Goal: Transaction & Acquisition: Purchase product/service

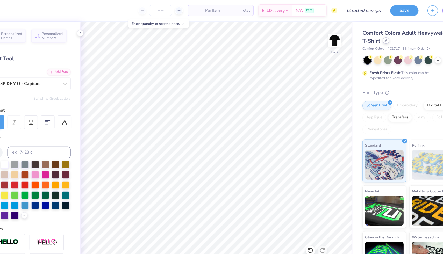
click at [374, 34] on icon at bounding box center [375, 35] width 3 height 3
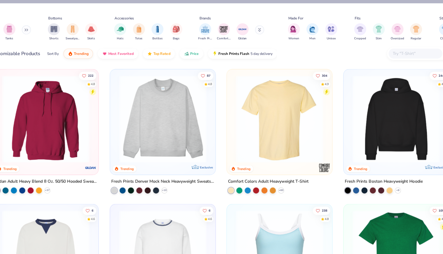
click at [62, 27] on button at bounding box center [63, 26] width 8 height 8
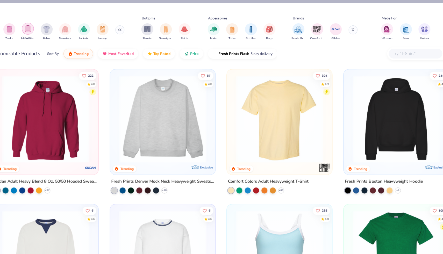
click at [64, 28] on div "filter for Crewnecks" at bounding box center [64, 25] width 10 height 10
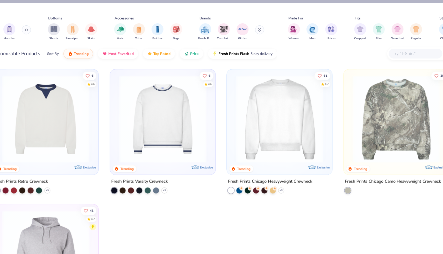
click at [281, 115] on img at bounding box center [282, 103] width 81 height 76
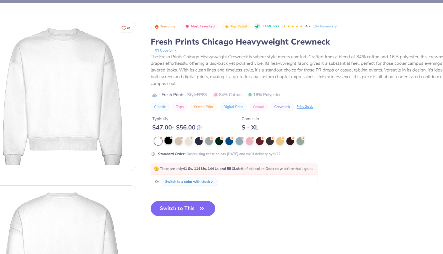
click at [186, 125] on div at bounding box center [185, 122] width 7 height 7
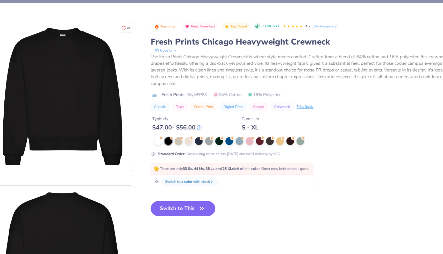
click at [202, 180] on button "Switch to This" at bounding box center [199, 181] width 56 height 13
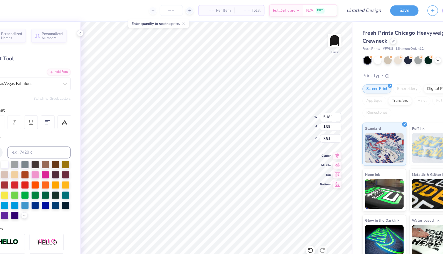
type input "7.81"
type input "5.18"
type input "1.59"
type input "7.81"
type input "4.84"
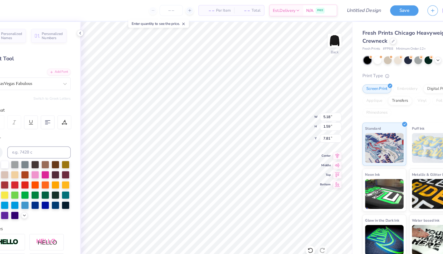
type input "0.60"
type input "5.62"
type textarea "A"
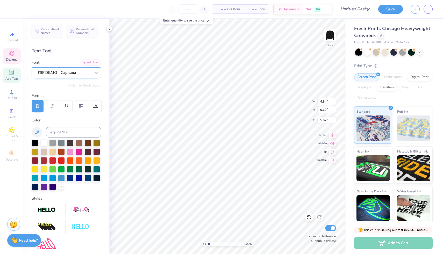
type textarea "homecoming"
click at [96, 68] on div at bounding box center [96, 72] width 9 height 9
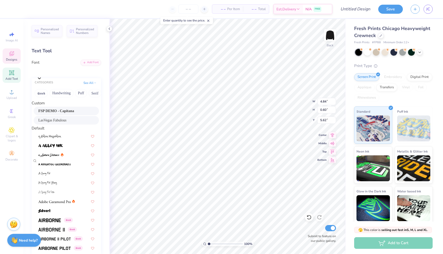
click at [70, 121] on div "LasVegas Fabulous" at bounding box center [66, 120] width 56 height 5
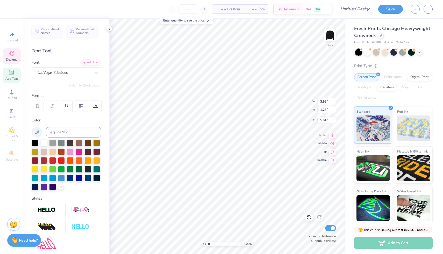
type input "3.95"
type input "1.28"
type input "5.26"
type input "4.50"
type input "1.46"
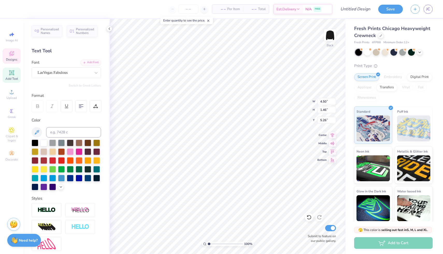
type input "5.19"
type textarea "Homecoming"
type textarea "H"
type textarea "to SEMO"
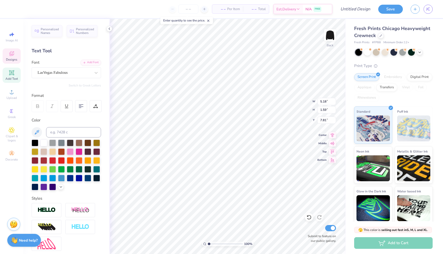
scroll to position [0, 1]
type input "7.94"
type input "0.32"
type input "0.45"
type input "7.16"
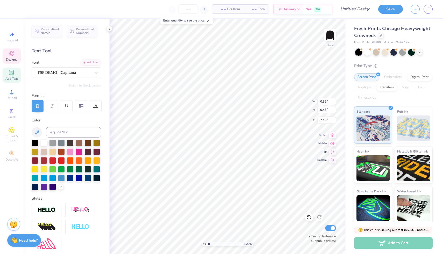
type textarea "W"
type input "0.44"
type textarea "a"
type textarea "E"
type input "0.35"
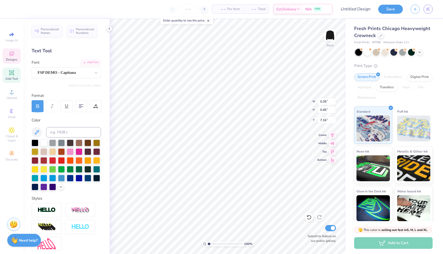
type textarea "L"
type input "0.30"
type textarea "C"
type input "0.37"
type textarea "o"
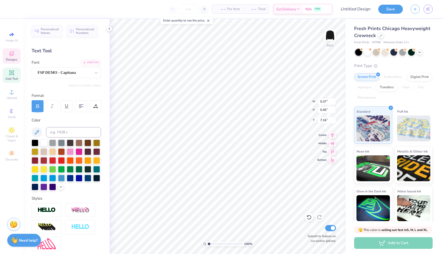
type textarea "O"
type input "0.33"
type textarea "M"
type input "0.29"
type textarea "E"
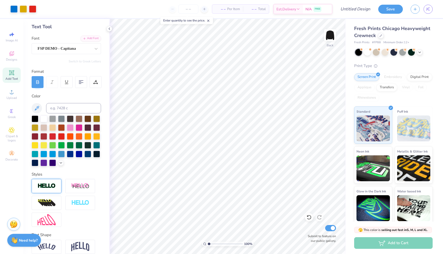
scroll to position [0, 0]
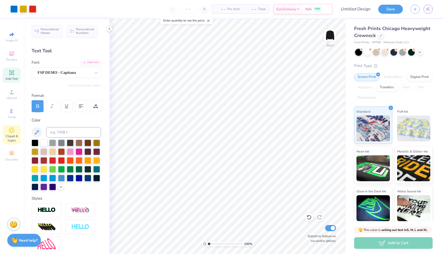
click at [10, 130] on icon at bounding box center [12, 130] width 6 height 6
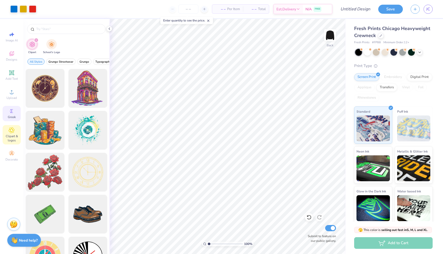
click at [15, 112] on icon at bounding box center [12, 111] width 6 height 6
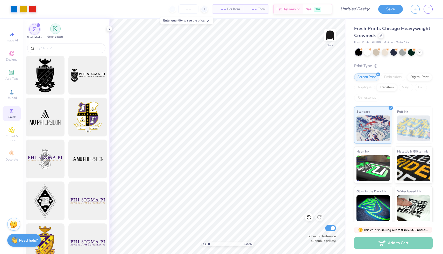
click at [58, 32] on div "filter for Greek Letters" at bounding box center [55, 29] width 10 height 10
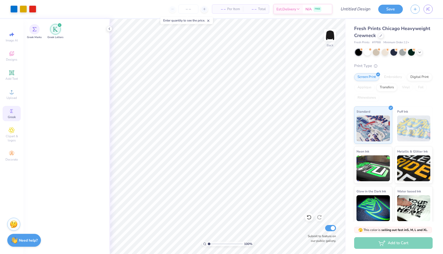
scroll to position [824, 0]
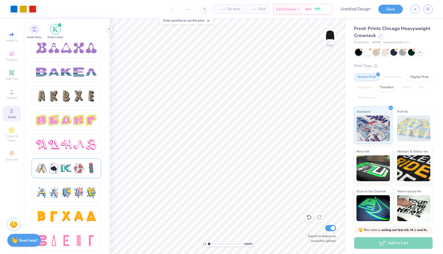
click at [71, 167] on div at bounding box center [66, 168] width 11 height 11
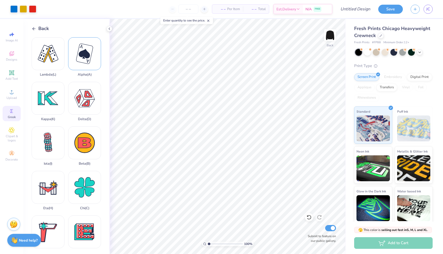
click at [93, 54] on div "Alpha ( A )" at bounding box center [84, 56] width 33 height 39
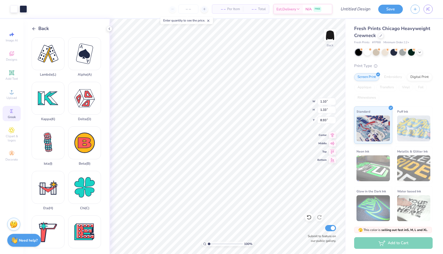
type input "1.10"
type input "1.33"
type input "10.91"
click at [76, 103] on div "Delta ( D )" at bounding box center [84, 101] width 33 height 39
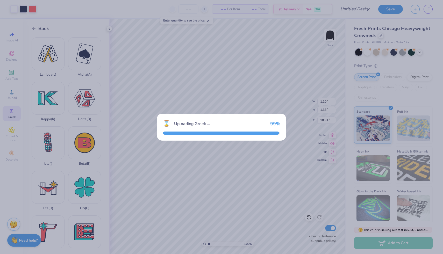
type input "3.18"
type input "2.80"
type input "9.10"
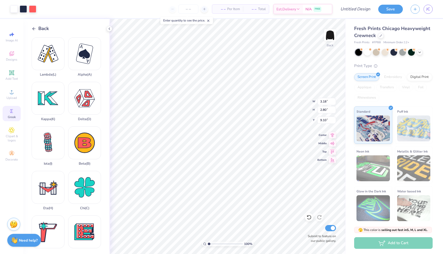
type input "1.47"
type input "1.30"
type input "10.94"
type input "1.22"
type input "1.07"
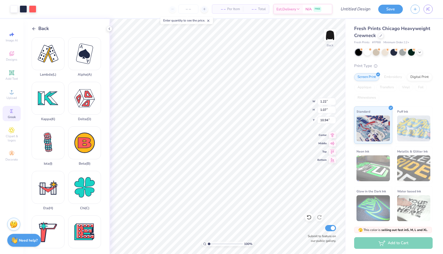
type input "11.04"
type input "1.10"
type input "1.33"
type input "10.91"
type input "1.22"
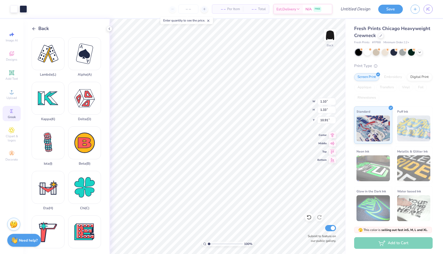
type input "1.07"
type input "11.04"
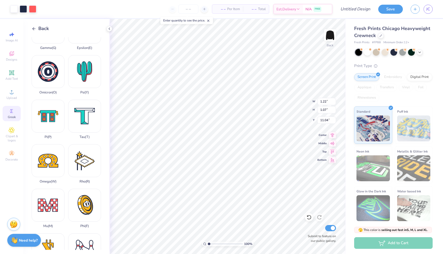
scroll to position [323, 0]
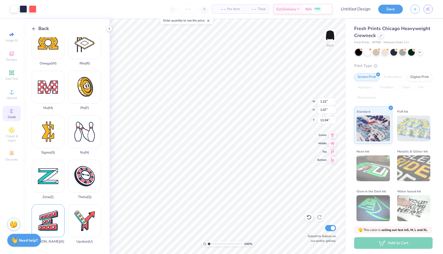
click at [48, 224] on div "Xi ( X )" at bounding box center [48, 224] width 33 height 39
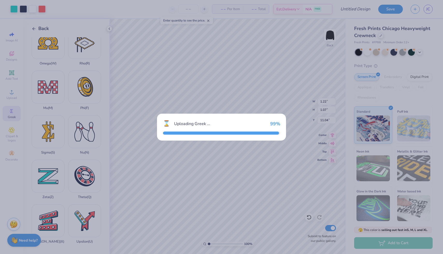
type input "3.10"
type input "3.15"
type input "8.93"
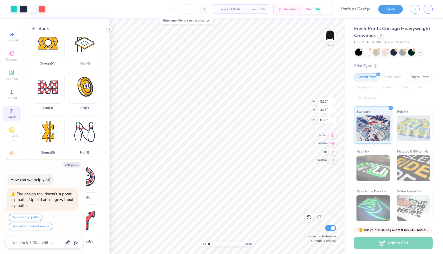
type textarea "x"
type input "1.28"
type input "1.30"
type textarea "x"
type input "10.81"
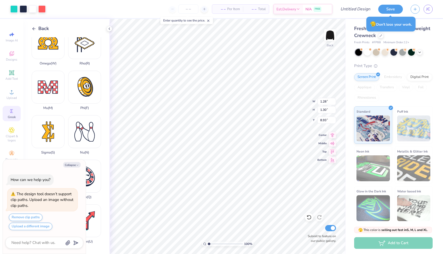
type textarea "x"
type input "1.22"
type input "1.07"
type input "11.04"
type textarea "x"
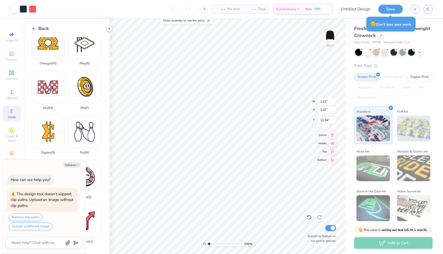
type input "1.27"
type input "1.12"
type input "10.99"
click at [68, 165] on button "Collapse" at bounding box center [71, 164] width 17 height 5
type textarea "x"
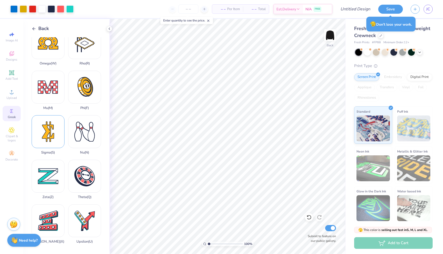
click at [50, 139] on div "Sigma ( S )" at bounding box center [48, 134] width 33 height 39
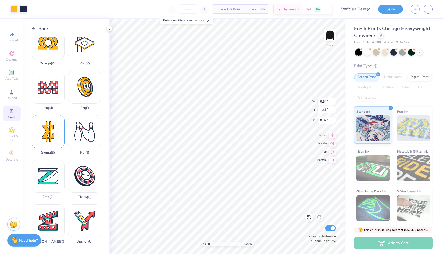
type input "0.84"
type input "1.41"
type input "10.76"
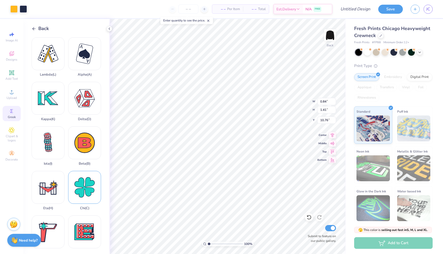
click at [81, 197] on div "Chi ( C )" at bounding box center [84, 190] width 33 height 39
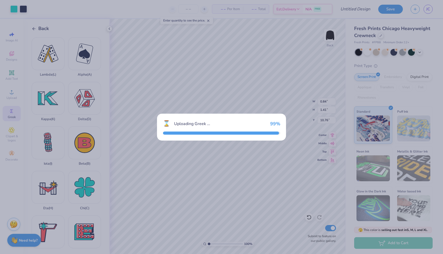
type input "3.39"
type input "3.41"
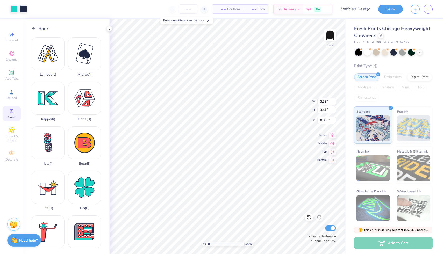
type input "13.47"
type input "1.33"
type input "1.34"
type input "10.82"
click at [33, 28] on icon at bounding box center [34, 28] width 5 height 5
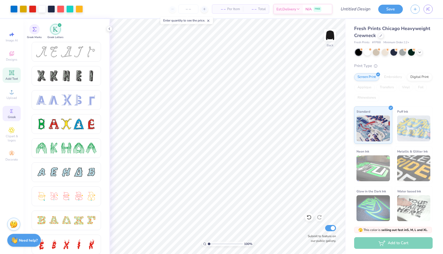
click at [12, 73] on icon at bounding box center [12, 73] width 4 height 4
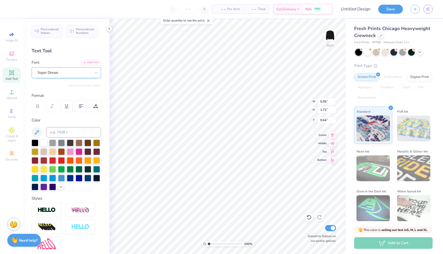
type textarea "x"
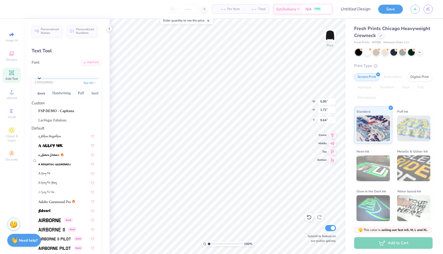
click at [83, 71] on div "Super Dream" at bounding box center [69, 71] width 64 height 8
click at [63, 123] on div "LasVegas Fabulous" at bounding box center [66, 120] width 56 height 5
click at [65, 71] on div "LasVegas Fabulous" at bounding box center [69, 71] width 64 height 8
click at [62, 113] on span "FSP DEMO - Capitana" at bounding box center [56, 110] width 36 height 5
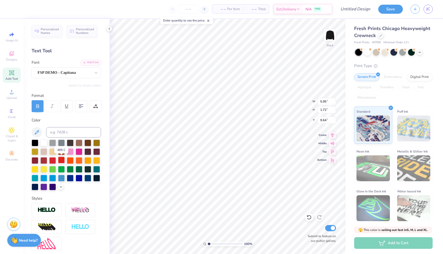
click at [59, 161] on div at bounding box center [61, 160] width 7 height 7
type input "15.05"
type input "0.61"
type input "0.54"
type input "11.22"
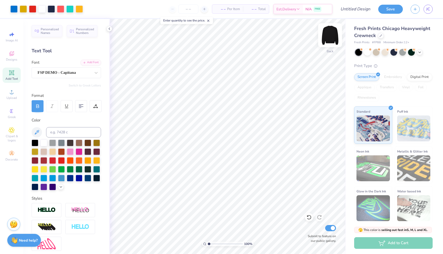
click at [330, 34] on img at bounding box center [330, 35] width 21 height 21
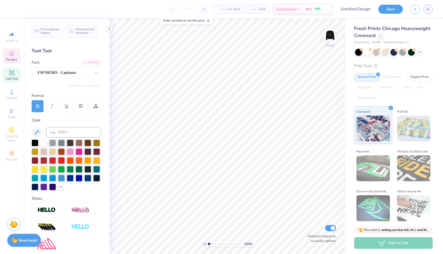
click at [11, 58] on span "Designs" at bounding box center [11, 60] width 11 height 4
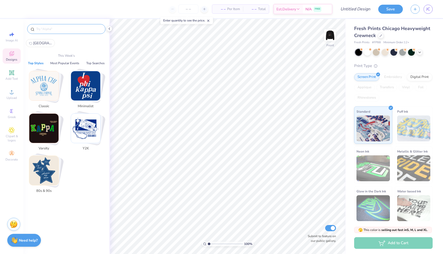
click at [60, 29] on input "text" at bounding box center [69, 28] width 66 height 5
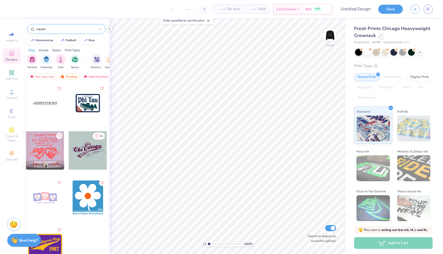
drag, startPoint x: 58, startPoint y: 30, endPoint x: 33, endPoint y: 30, distance: 24.9
click at [33, 30] on div "square" at bounding box center [66, 29] width 78 height 10
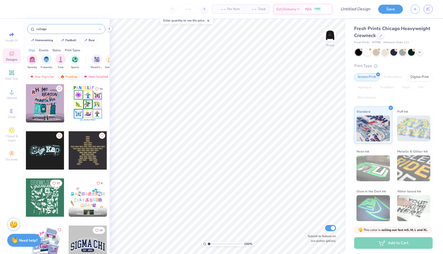
type input "collage"
click at [89, 103] on div at bounding box center [88, 103] width 38 height 38
type input "11.05"
type input "13.38"
type input "12.16"
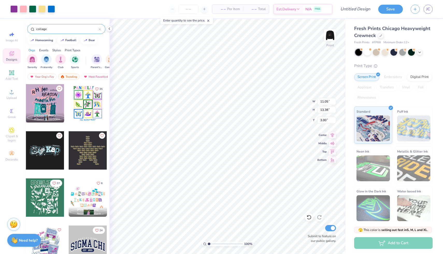
type input "14.72"
type input "3.01"
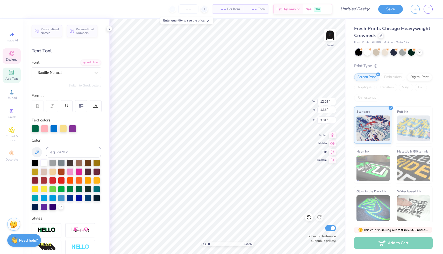
scroll to position [0, 1]
type textarea "HOMECOMING"
click at [62, 178] on div at bounding box center [61, 180] width 7 height 7
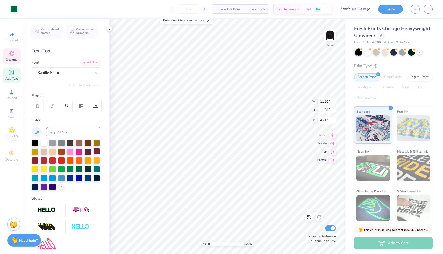
type input "11.60"
type input "11.38"
type input "4.74"
type input "6.78"
type input "0.58"
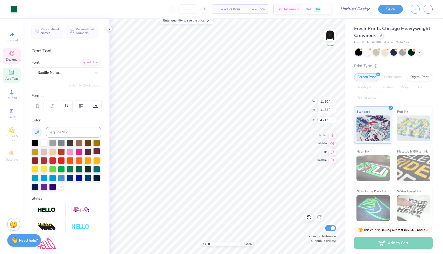
type input "17.16"
type textarea "2025"
click at [62, 160] on div at bounding box center [61, 160] width 7 height 7
type input "12.09"
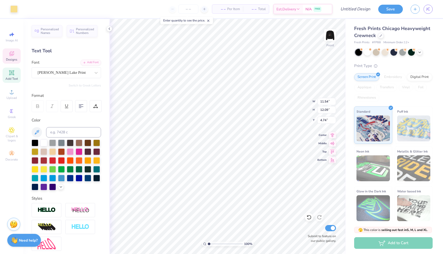
type input "11.25"
type input "5.58"
type input "11.54"
type input "12.09"
type input "4.74"
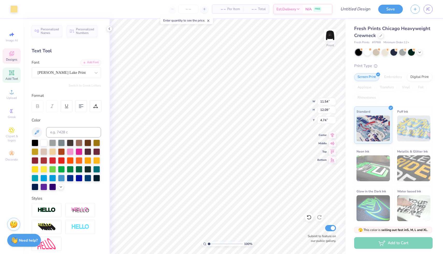
type input "12.09"
type input "11.25"
type input "5.58"
type input "11.54"
type input "12.09"
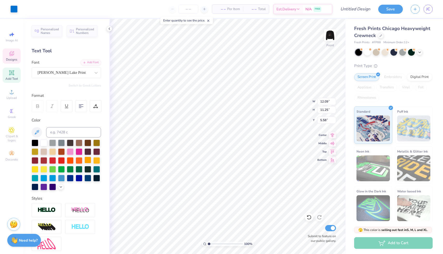
type input "4.74"
type input "12.09"
click at [11, 136] on span "Clipart & logos" at bounding box center [12, 138] width 18 height 8
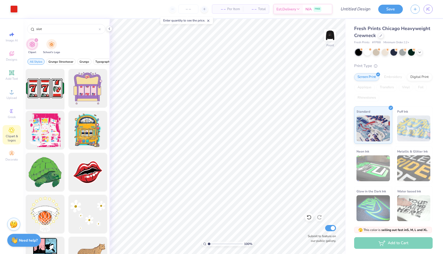
type input "slot"
click at [51, 79] on div at bounding box center [45, 88] width 43 height 43
type input "4.25"
type input "2.21"
type input "5.93"
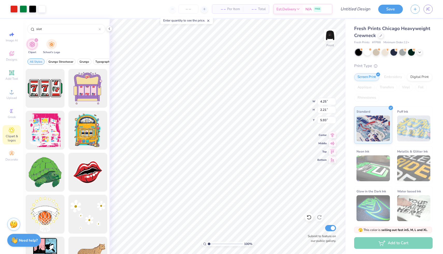
type input "4.74"
type input "2.46"
type input "6.19"
drag, startPoint x: 76, startPoint y: 31, endPoint x: 36, endPoint y: 30, distance: 40.4
click at [36, 30] on div "slot" at bounding box center [66, 29] width 78 height 10
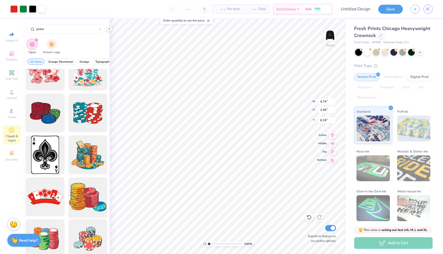
scroll to position [55, 0]
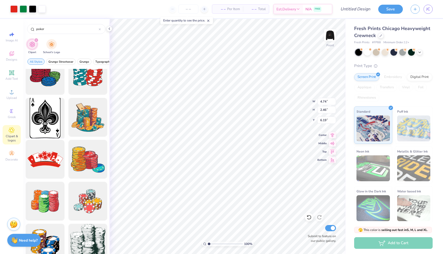
type input "poker"
click at [44, 122] on div at bounding box center [45, 117] width 43 height 43
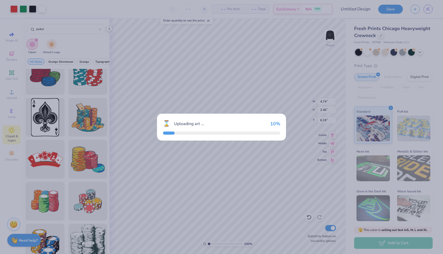
type input "13.12"
type input "18.00"
type input "3.00"
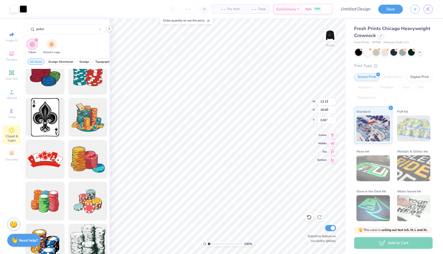
type input "3.55"
type input "4.88"
type input "5.17"
type input "4.74"
type input "2.46"
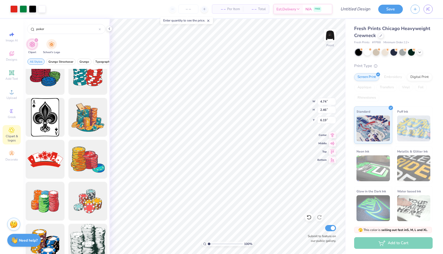
type input "6.37"
type input "3.55"
type input "4.88"
type input "5.17"
type input "4.74"
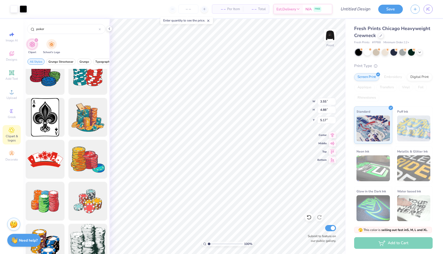
type input "2.46"
type input "6.37"
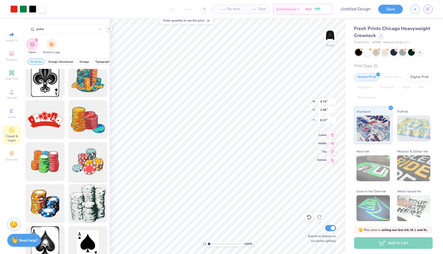
scroll to position [118, 0]
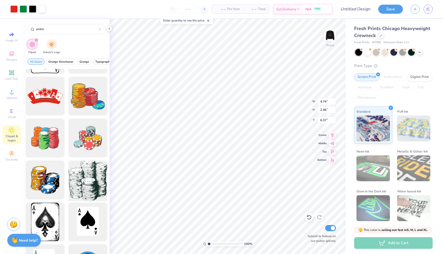
click at [86, 184] on div at bounding box center [87, 180] width 43 height 43
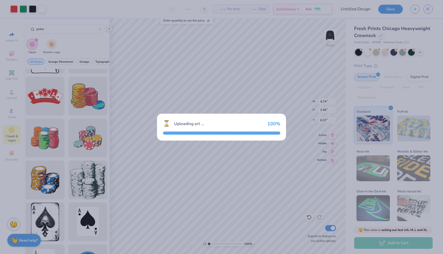
type input "15.00"
type input "16.35"
type input "3.00"
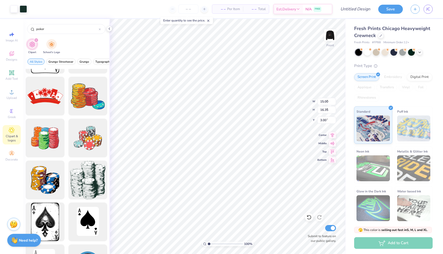
type input "4.40"
type input "4.80"
type input "5.17"
type input "3.58"
type input "3.90"
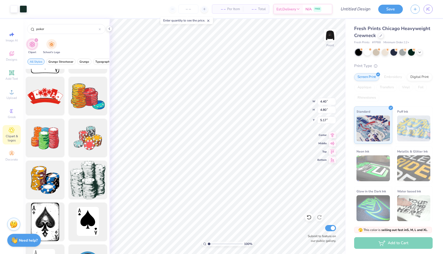
type input "6.06"
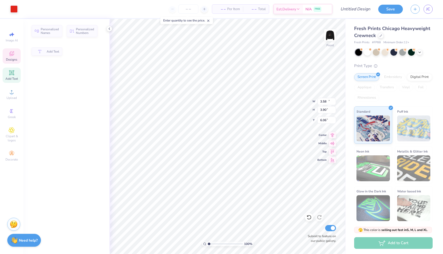
type input "12.62"
type input "1.31"
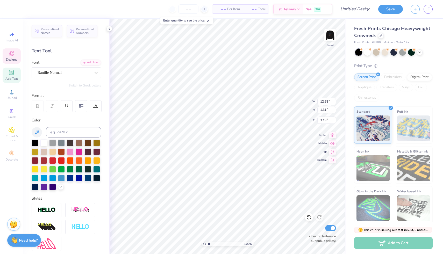
type input "3.00"
type input "4.74"
type input "2.46"
type input "6.37"
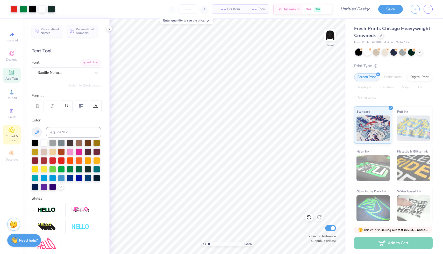
click at [13, 132] on icon at bounding box center [12, 130] width 6 height 6
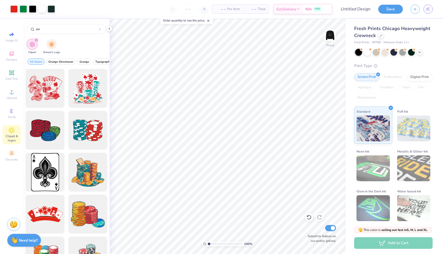
type input "p"
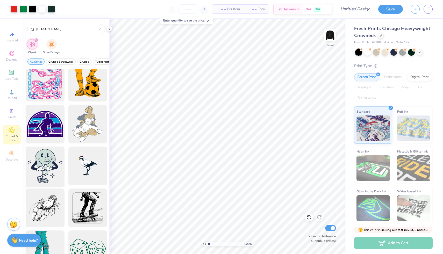
scroll to position [0, 0]
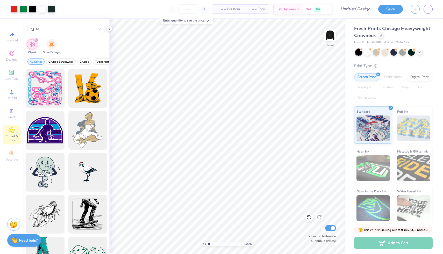
type input "l"
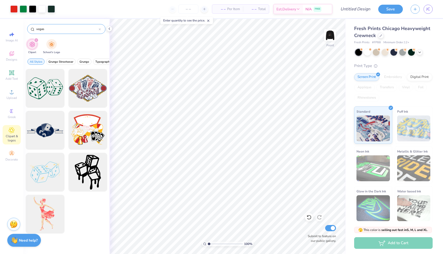
drag, startPoint x: 64, startPoint y: 28, endPoint x: 32, endPoint y: 28, distance: 32.1
click at [32, 28] on div "vegas" at bounding box center [66, 29] width 78 height 10
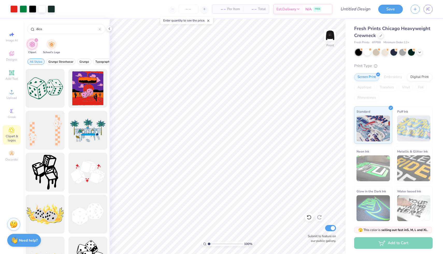
scroll to position [29, 0]
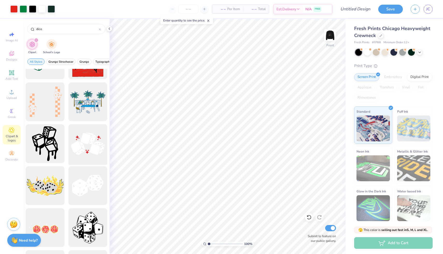
type input "dice"
click at [86, 151] on div at bounding box center [87, 144] width 43 height 43
type input "4.62"
type input "3.03"
type input "10.61"
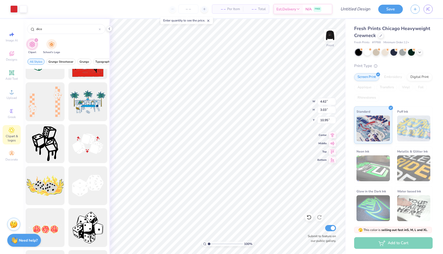
type input "10.95"
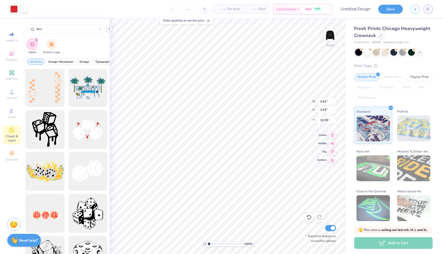
scroll to position [0, 0]
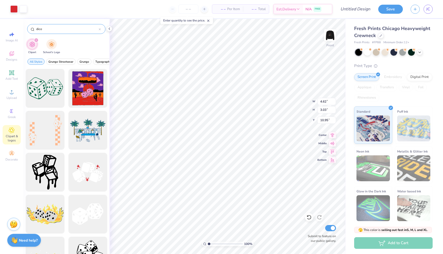
drag, startPoint x: 47, startPoint y: 31, endPoint x: 34, endPoint y: 29, distance: 13.0
click at [34, 29] on div "dice" at bounding box center [66, 29] width 78 height 10
click at [327, 39] on img at bounding box center [330, 35] width 21 height 21
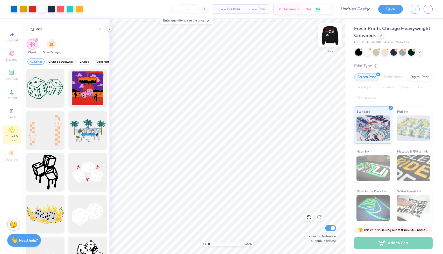
click at [327, 39] on img at bounding box center [330, 35] width 21 height 21
click at [331, 33] on img at bounding box center [330, 35] width 21 height 21
click at [331, 33] on img at bounding box center [330, 35] width 10 height 10
click at [329, 33] on img at bounding box center [330, 35] width 21 height 21
drag, startPoint x: 58, startPoint y: 31, endPoint x: 34, endPoint y: 29, distance: 23.9
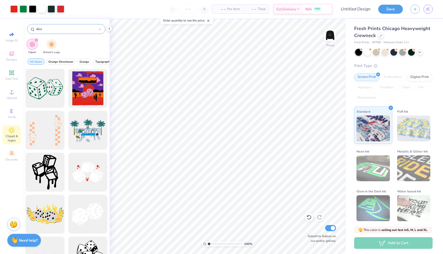
click at [34, 29] on div "dice" at bounding box center [66, 29] width 78 height 10
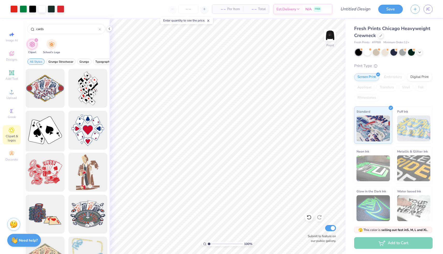
type input "cards"
click at [47, 136] on div at bounding box center [45, 130] width 43 height 43
type input "4.86"
type input "3.99"
type input "10.46"
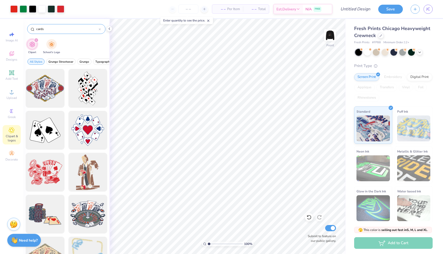
drag, startPoint x: 68, startPoint y: 30, endPoint x: 35, endPoint y: 29, distance: 33.2
click at [35, 29] on div "cards" at bounding box center [66, 29] width 78 height 10
drag, startPoint x: 47, startPoint y: 28, endPoint x: 31, endPoint y: 28, distance: 15.6
click at [31, 28] on div "cards" at bounding box center [66, 29] width 78 height 10
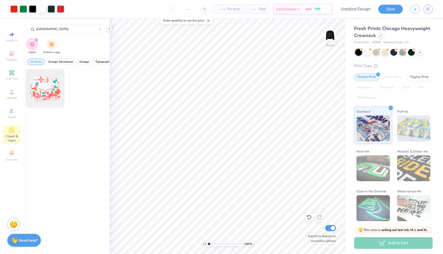
click at [38, 60] on span "All Styles" at bounding box center [36, 62] width 12 height 4
click at [58, 62] on span "Grunge Streetwear" at bounding box center [60, 62] width 25 height 4
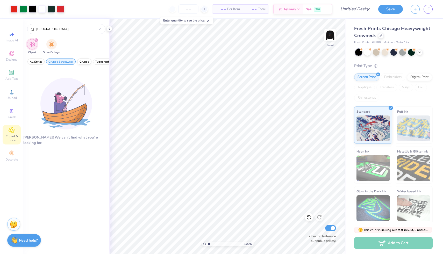
click at [85, 63] on span "Grunge" at bounding box center [85, 62] width 10 height 4
click at [38, 61] on span "All Styles" at bounding box center [36, 62] width 12 height 4
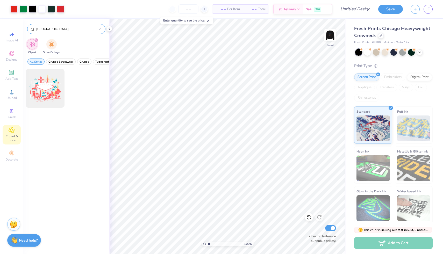
drag, startPoint x: 55, startPoint y: 28, endPoint x: 28, endPoint y: 27, distance: 27.0
click at [28, 27] on div "las vegas" at bounding box center [66, 29] width 78 height 10
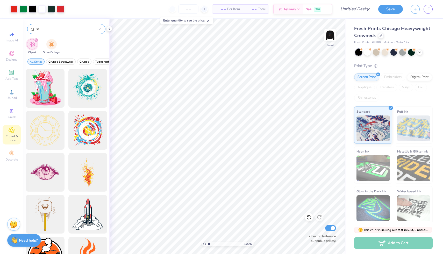
type input "s"
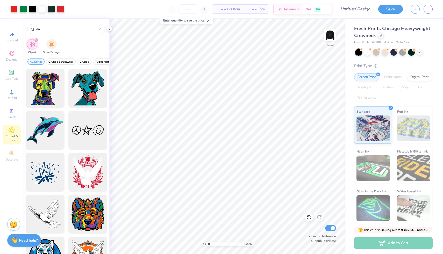
type input "d"
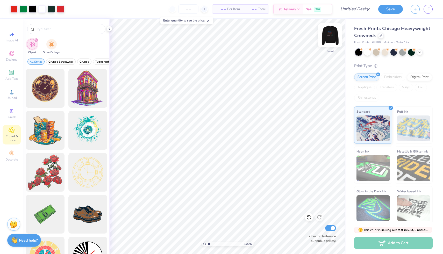
click at [328, 35] on img at bounding box center [330, 35] width 21 height 21
click at [328, 36] on img at bounding box center [330, 35] width 21 height 21
click at [53, 27] on input "text" at bounding box center [69, 28] width 66 height 5
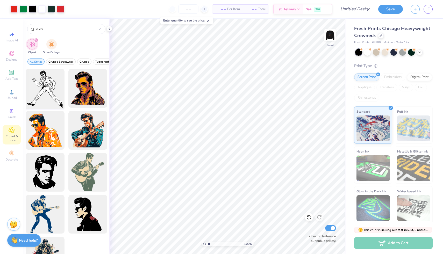
type input "elvis"
click at [42, 96] on div at bounding box center [45, 88] width 43 height 43
type input "4.13"
type input "4.28"
type input "4.62"
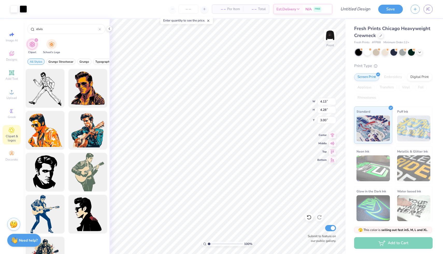
type input "3.03"
type input "10.95"
type input "4.86"
type input "3.99"
type input "10.46"
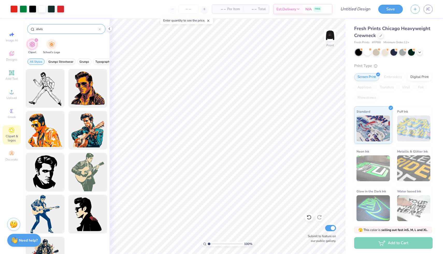
click at [99, 29] on icon at bounding box center [100, 30] width 2 height 2
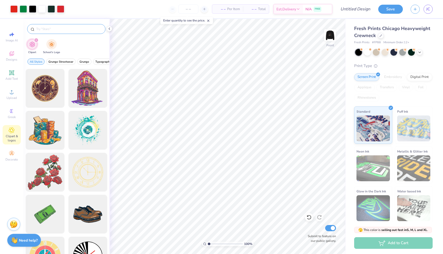
click at [52, 30] on input "text" at bounding box center [69, 28] width 66 height 5
type input "vegas skyline"
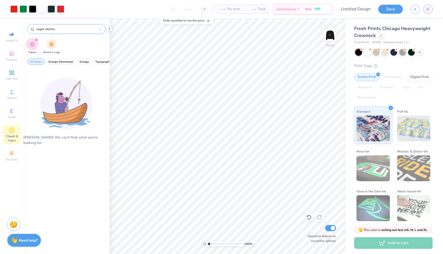
click at [100, 29] on icon at bounding box center [100, 30] width 2 height 2
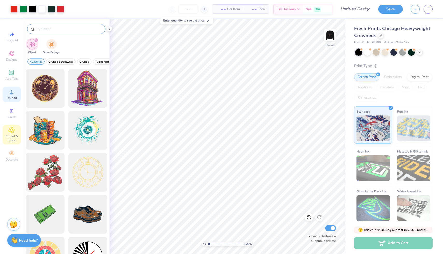
click at [14, 93] on icon at bounding box center [12, 92] width 6 height 6
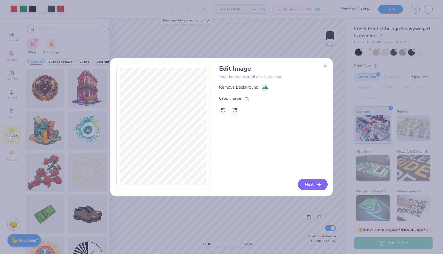
click at [320, 186] on icon "button" at bounding box center [319, 184] width 6 height 6
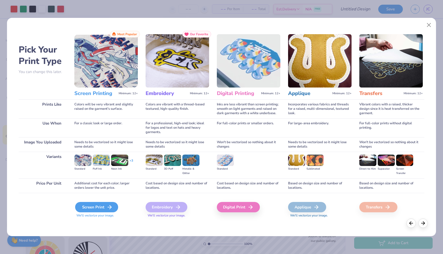
click at [104, 207] on div "Screen Print" at bounding box center [96, 207] width 43 height 10
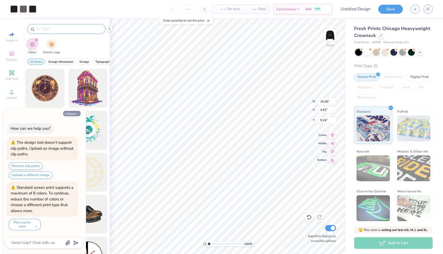
type textarea "x"
type input "13.57"
click at [76, 113] on icon "button" at bounding box center [77, 113] width 3 height 3
type textarea "x"
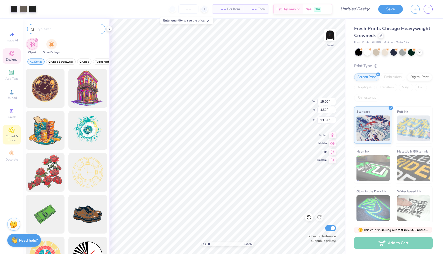
click at [12, 55] on icon at bounding box center [11, 53] width 5 height 5
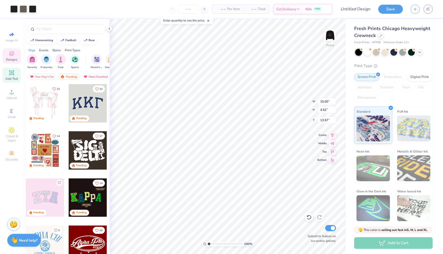
click at [15, 76] on div "Add Text" at bounding box center [12, 75] width 18 height 15
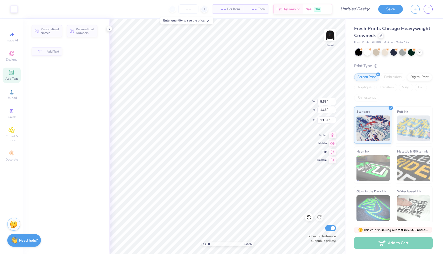
type input "5.68"
type input "1.65"
type input "10.68"
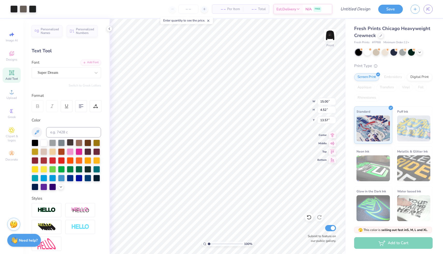
type input "13.56"
click at [45, 143] on div at bounding box center [43, 142] width 7 height 7
click at [10, 100] on span "Upload" at bounding box center [11, 98] width 10 height 4
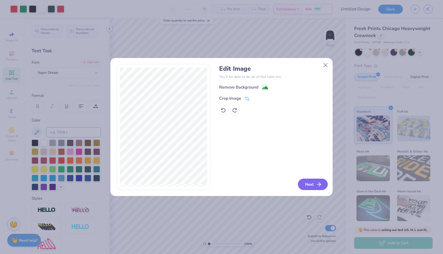
click at [311, 184] on button "Next" at bounding box center [313, 184] width 30 height 11
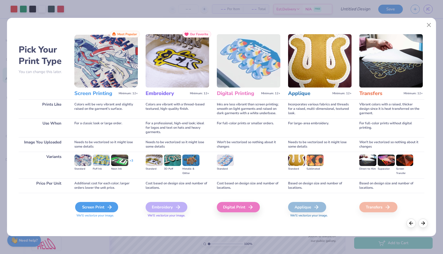
click at [93, 210] on div "Screen Print" at bounding box center [96, 207] width 43 height 10
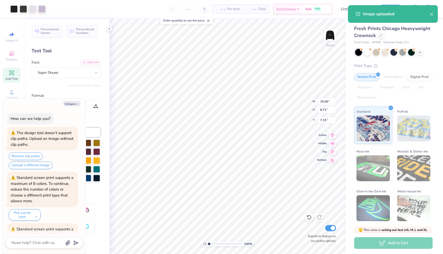
scroll to position [42, 0]
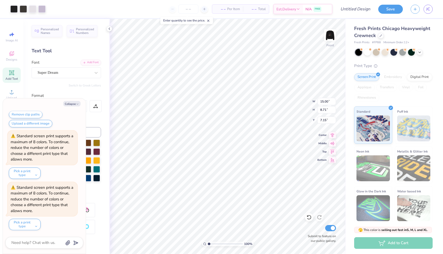
type textarea "x"
type input "12.22"
type textarea "x"
type input "12.21"
type textarea "x"
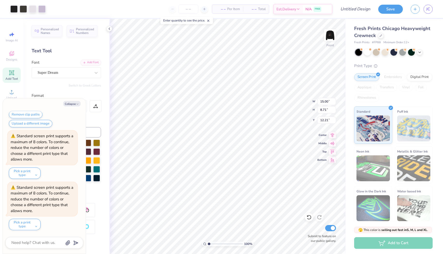
type input "1.48"
type input "0.49"
type input "17.03"
type textarea "x"
type input "12.71"
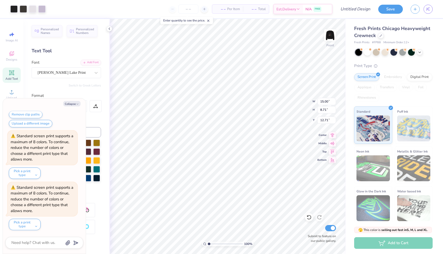
type textarea "x"
type input "4.13"
type input "4.28"
type input "10.32"
type textarea "x"
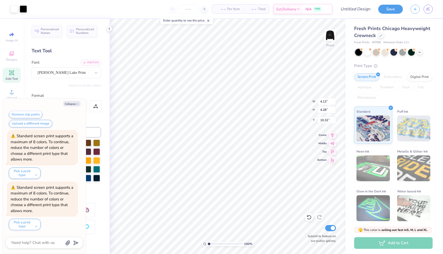
type input "12.09"
type textarea "x"
type input "4.62"
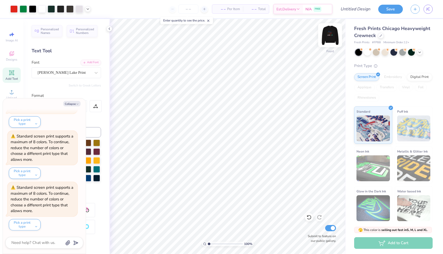
click at [330, 33] on img at bounding box center [330, 35] width 21 height 21
click at [331, 37] on img at bounding box center [330, 35] width 21 height 21
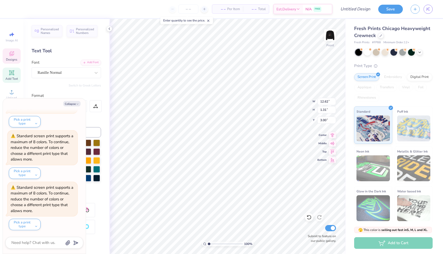
scroll to position [0, 0]
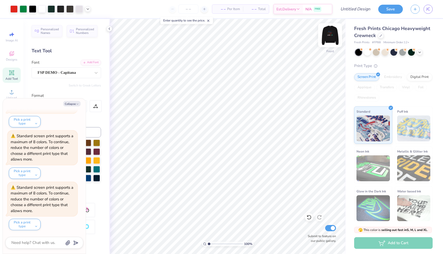
click at [334, 35] on img at bounding box center [330, 35] width 21 height 21
click at [329, 34] on img at bounding box center [330, 35] width 21 height 21
click at [74, 104] on button "Collapse" at bounding box center [71, 103] width 17 height 5
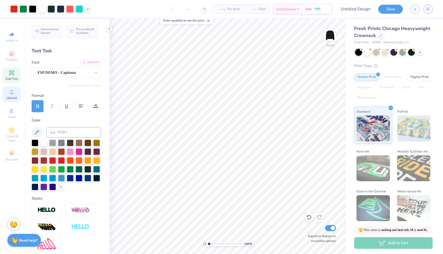
click at [14, 96] on span "Upload" at bounding box center [11, 98] width 10 height 4
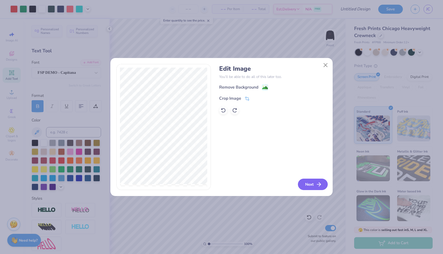
click at [315, 187] on button "Next" at bounding box center [313, 184] width 30 height 11
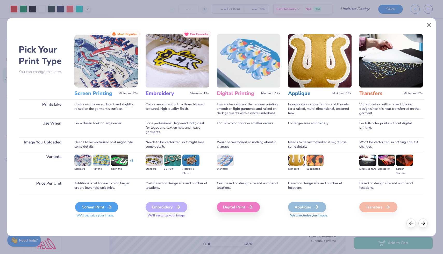
click at [100, 207] on div "Screen Print" at bounding box center [96, 207] width 43 height 10
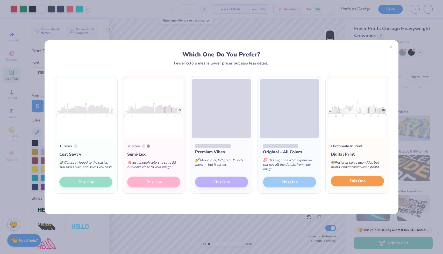
click at [362, 182] on span "This One" at bounding box center [358, 181] width 16 height 6
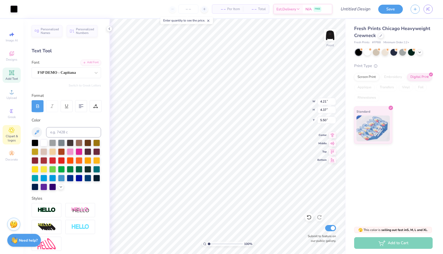
click at [13, 135] on span "Clipart & logos" at bounding box center [12, 138] width 18 height 8
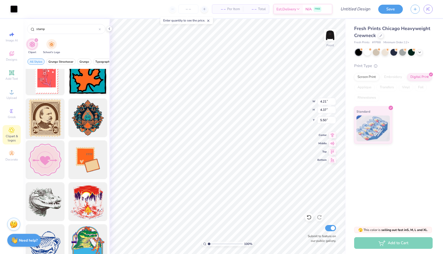
scroll to position [0, 0]
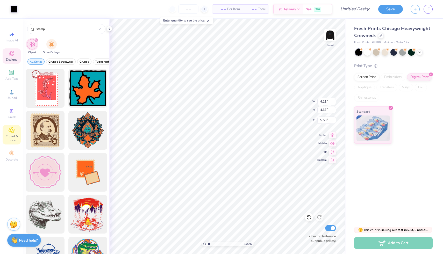
click at [9, 53] on icon at bounding box center [12, 54] width 6 height 6
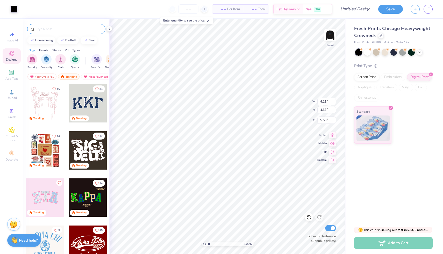
click at [41, 29] on input "text" at bounding box center [69, 28] width 66 height 5
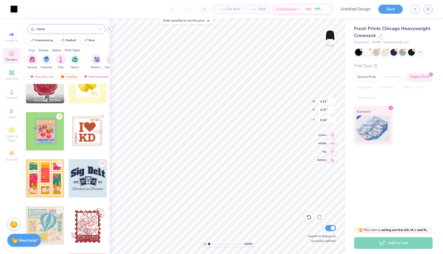
scroll to position [301, 0]
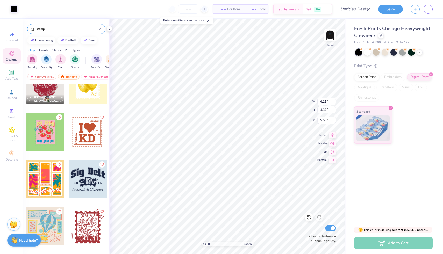
click at [87, 140] on div at bounding box center [88, 132] width 38 height 38
click at [9, 72] on icon at bounding box center [12, 73] width 6 height 6
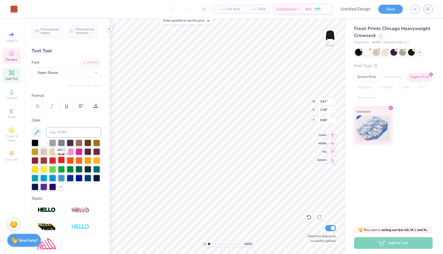
click at [59, 161] on div at bounding box center [61, 160] width 7 height 7
click at [61, 159] on div at bounding box center [61, 160] width 7 height 7
click at [11, 8] on div at bounding box center [13, 8] width 7 height 7
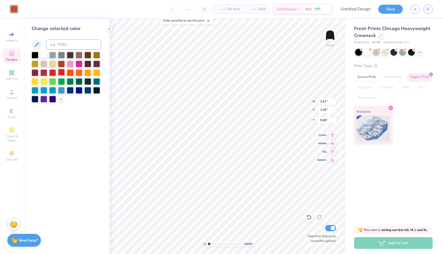
click at [62, 73] on div at bounding box center [61, 72] width 7 height 7
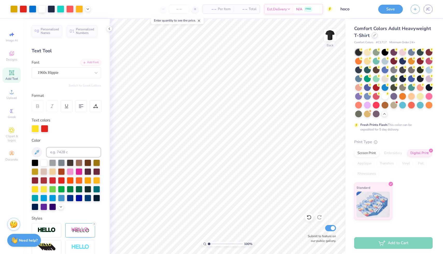
click at [375, 35] on icon at bounding box center [375, 35] width 3 height 3
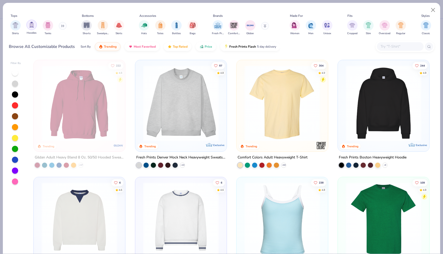
click at [33, 22] on div "filter for Hoodies" at bounding box center [31, 25] width 10 height 10
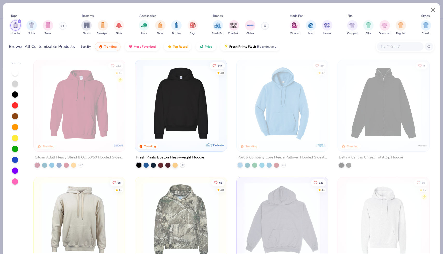
click at [64, 29] on button at bounding box center [63, 26] width 8 height 8
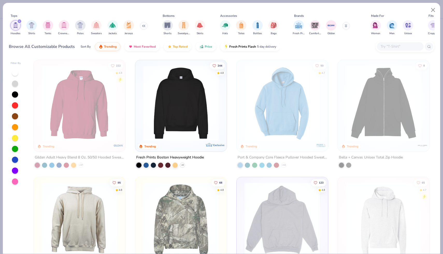
click at [64, 29] on div "filter for Crewnecks" at bounding box center [64, 25] width 10 height 10
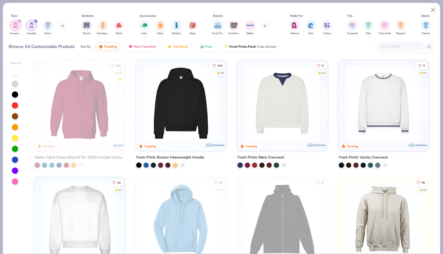
click at [60, 209] on img at bounding box center [79, 220] width 81 height 76
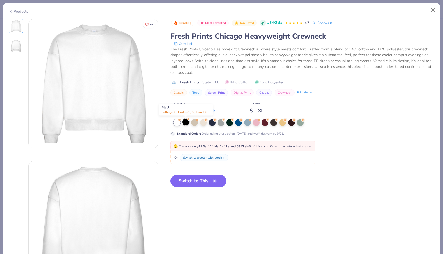
click at [186, 121] on div at bounding box center [185, 122] width 7 height 7
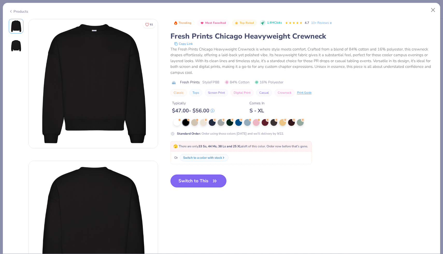
click at [192, 185] on button "Switch to This" at bounding box center [199, 181] width 56 height 13
click at [208, 182] on button "Switch to This" at bounding box center [199, 181] width 56 height 13
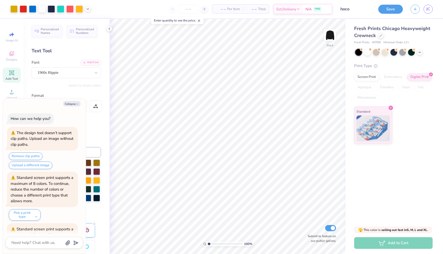
scroll to position [1887, 0]
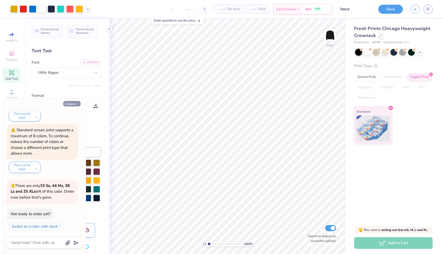
click at [75, 104] on button "Collapse" at bounding box center [71, 103] width 17 height 5
type textarea "x"
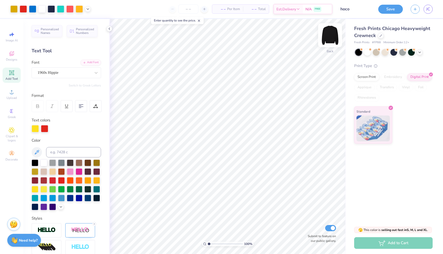
click at [329, 34] on img at bounding box center [330, 35] width 21 height 21
click at [331, 37] on img at bounding box center [330, 35] width 21 height 21
click at [331, 37] on img at bounding box center [330, 35] width 10 height 10
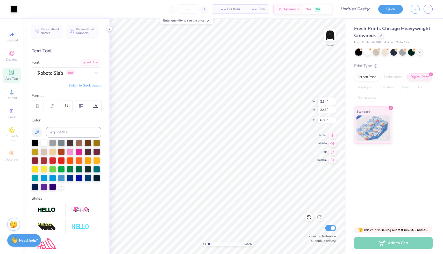
type input "3.31"
type input "3.43"
type input "5.19"
type input "2.20"
type input "2.28"
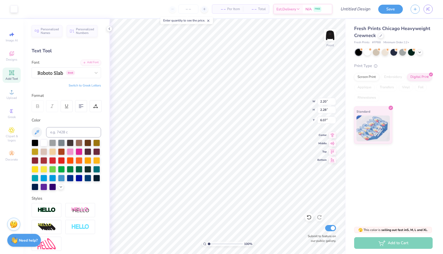
type input "6.07"
type input "3.31"
type input "3.43"
type input "9.56"
type input "4.93"
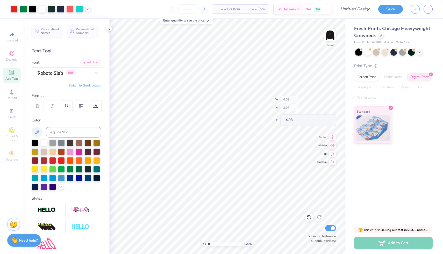
type input "2.36"
type input "1.23"
type input "6.58"
type input "4.02"
type input "3.97"
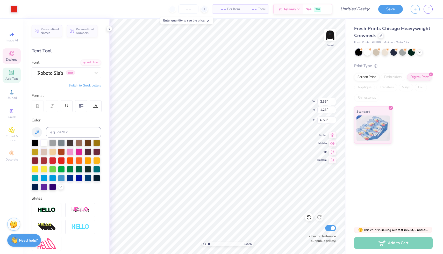
type input "7.19"
type input "2.36"
type input "1.23"
type input "10.27"
type input "3.55"
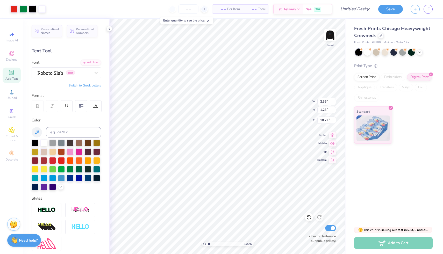
type input "1.84"
type input "6.35"
type input "4.93"
type input "15.00"
type input "4.42"
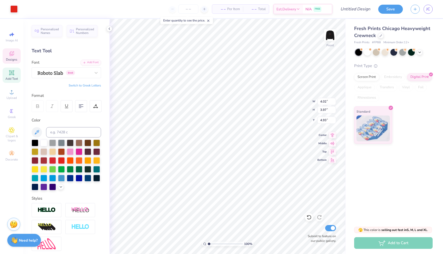
type input "12.52"
type input "3.58"
type input "3.90"
type input "5.66"
type input "15.00"
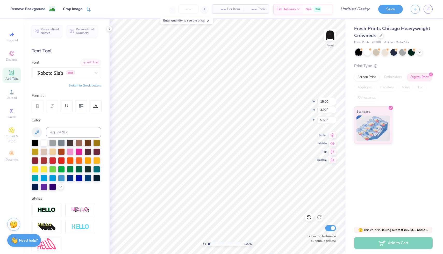
type input "4.42"
type input "12.51"
type input "3.58"
type input "3.90"
type input "10.07"
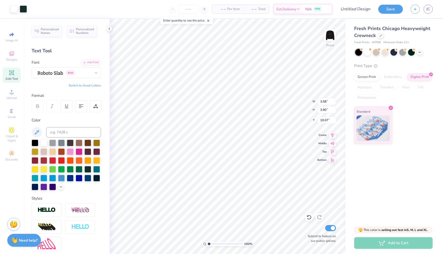
type input "2.59"
type input "2.83"
type input "2.59"
type input "2.83"
type input "5.79"
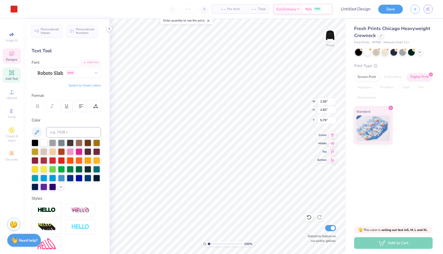
type input "4.02"
type input "3.97"
type input "5.86"
type input "2.59"
type input "2.83"
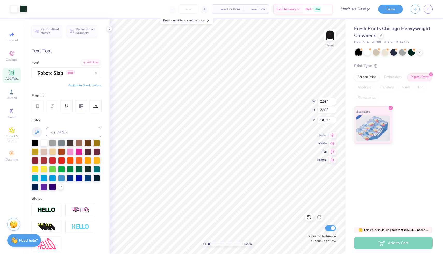
type input "5.50"
type input "4.02"
type input "3.97"
type input "4.93"
type input "2.59"
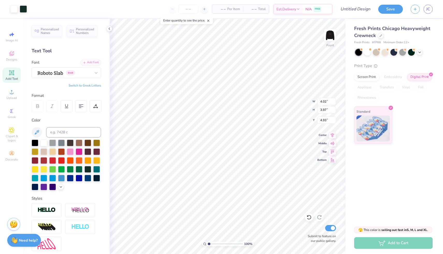
type input "2.83"
type input "5.50"
type input "4.02"
type input "3.97"
type input "4.93"
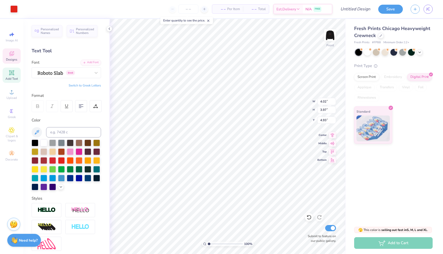
type input "2.59"
type input "2.83"
type input "5.79"
type input "4.02"
type input "3.97"
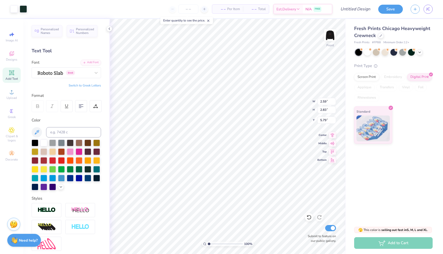
type input "4.93"
type input "2.59"
type input "2.83"
type input "5.79"
type input "4.02"
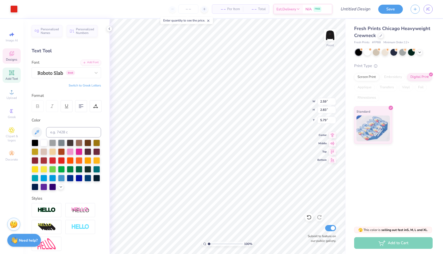
type input "3.97"
type input "4.93"
type input "2.59"
type input "2.83"
type input "7.49"
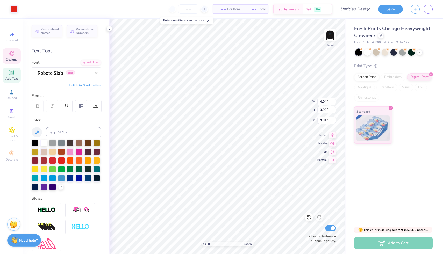
type input "4.92"
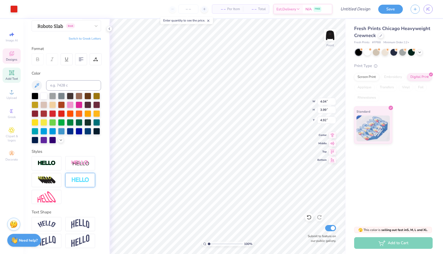
click at [81, 181] on img at bounding box center [80, 180] width 18 height 6
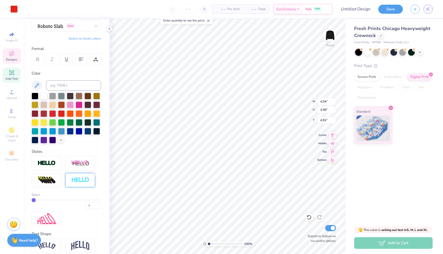
scroll to position [69, 0]
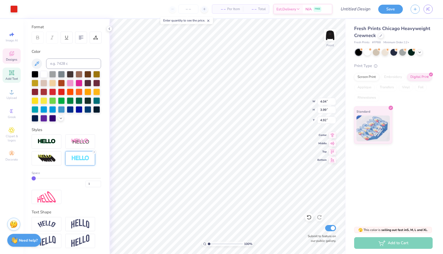
type input "2"
type input "3"
type input "4"
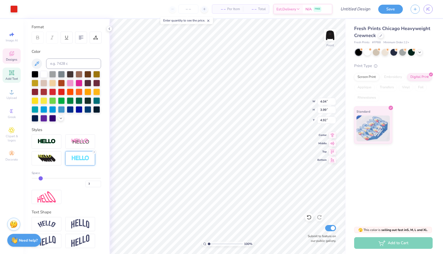
type input "4"
type input "5"
type input "6"
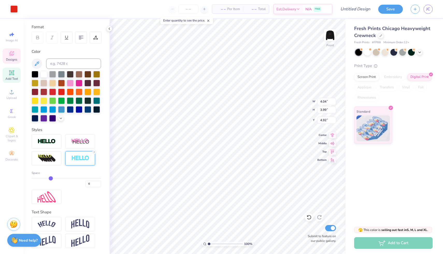
drag, startPoint x: 33, startPoint y: 178, endPoint x: 48, endPoint y: 178, distance: 15.6
type input "5"
click at [49, 178] on input "range" at bounding box center [66, 178] width 69 height 1
type input "5"
type input "6"
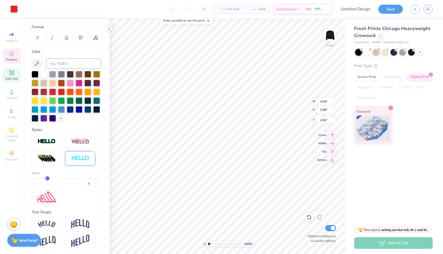
type input "6"
type input "7"
type input "8"
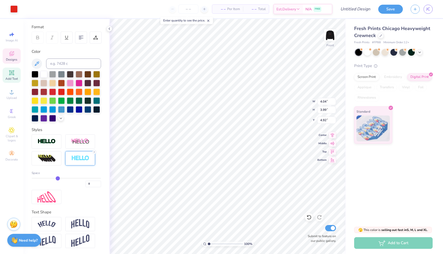
type input "9"
type input "10"
drag, startPoint x: 47, startPoint y: 179, endPoint x: 65, endPoint y: 178, distance: 17.9
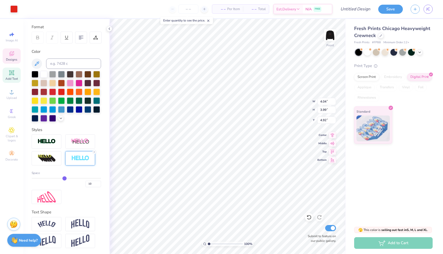
click at [65, 178] on input "range" at bounding box center [66, 178] width 69 height 1
type input "11"
type input "12"
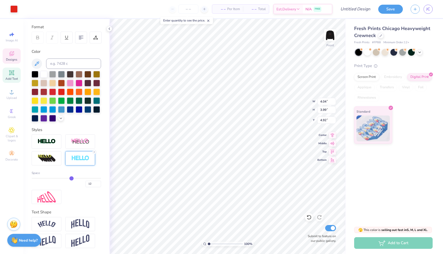
type input "14"
type input "16"
type input "18"
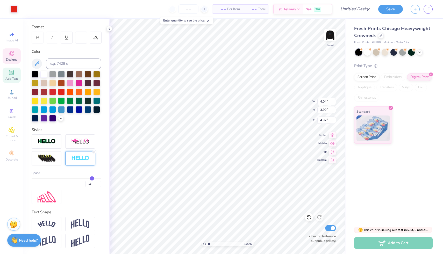
type input "18"
type input "20"
drag, startPoint x: 66, startPoint y: 177, endPoint x: 122, endPoint y: 177, distance: 55.7
click at [101, 178] on input "range" at bounding box center [66, 178] width 69 height 1
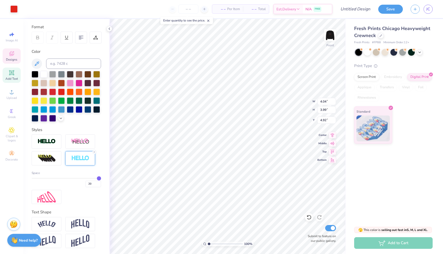
type input "19"
type input "18"
type input "17"
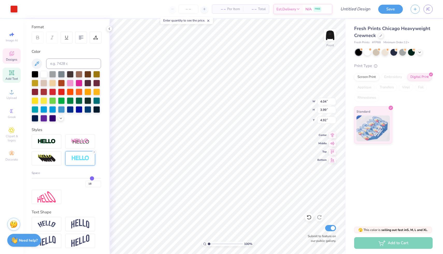
type input "17"
type input "16"
type input "14"
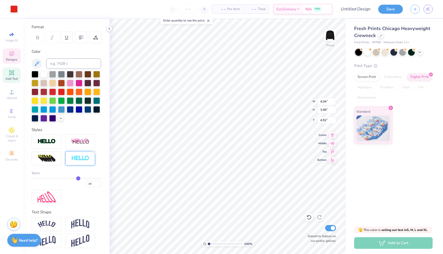
type input "13"
type input "12"
type input "11"
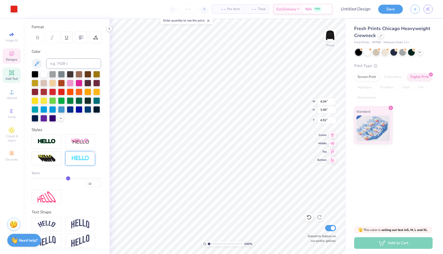
type input "11"
type input "10"
type input "9"
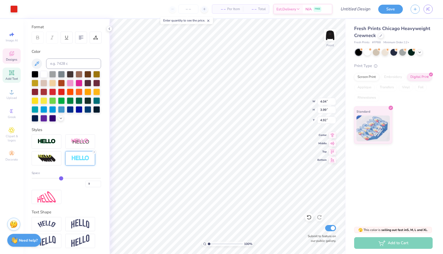
type input "8"
type input "7"
type input "6"
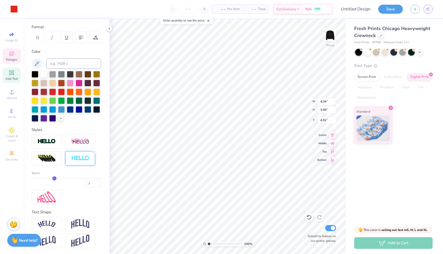
type input "6"
type input "5"
type input "4"
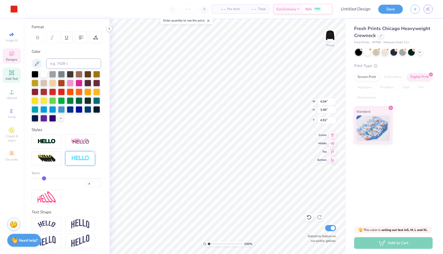
type input "3"
type input "2"
type input "1"
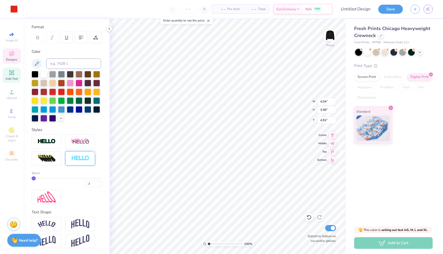
type input "1"
type input "2"
type input "3"
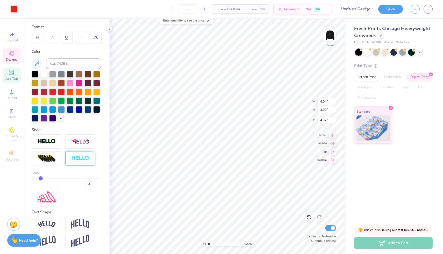
type input "4"
type input "5"
type input "6"
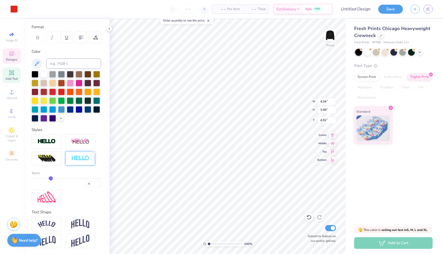
type input "6"
drag, startPoint x: 98, startPoint y: 177, endPoint x: 50, endPoint y: 178, distance: 48.7
type input "6"
click at [50, 178] on input "range" at bounding box center [66, 178] width 69 height 1
click at [40, 36] on div at bounding box center [38, 38] width 12 height 12
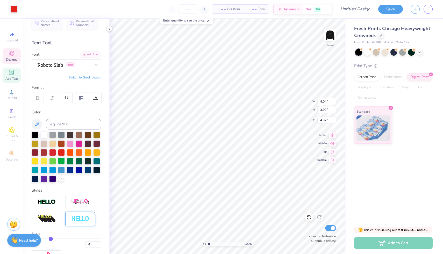
scroll to position [7, 0]
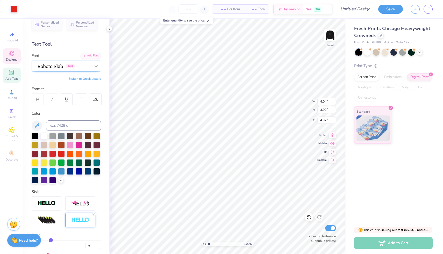
click at [95, 64] on icon at bounding box center [96, 66] width 5 height 5
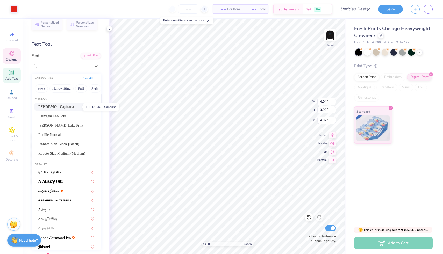
click at [61, 107] on span "FSP DEMO - Capitana" at bounding box center [56, 106] width 36 height 5
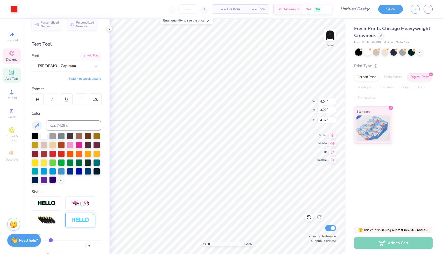
scroll to position [69, 0]
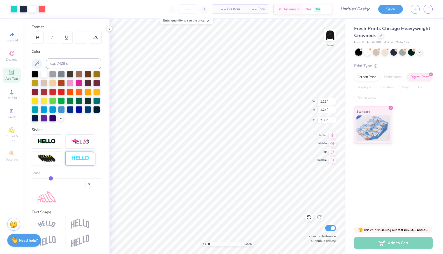
type input "1.24"
type input "2.38"
type input "1.05"
type input "1.27"
type input "2.37"
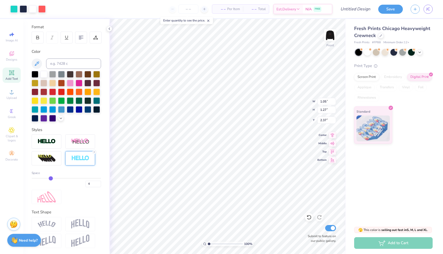
type input "1.22"
type input "1.24"
type input "2.38"
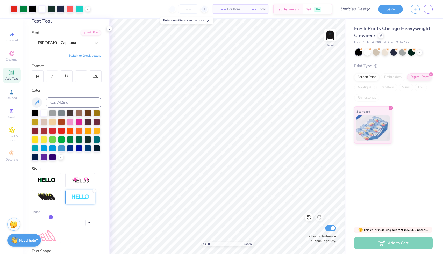
scroll to position [0, 0]
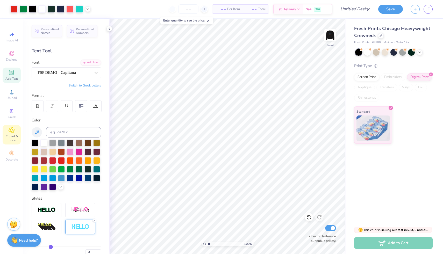
click at [15, 131] on div "Clipart & logos" at bounding box center [12, 134] width 18 height 19
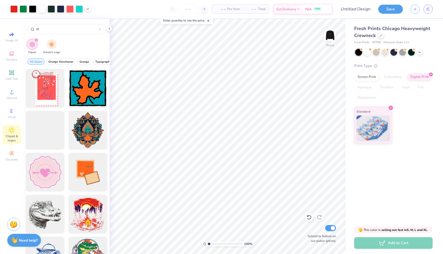
type input "s"
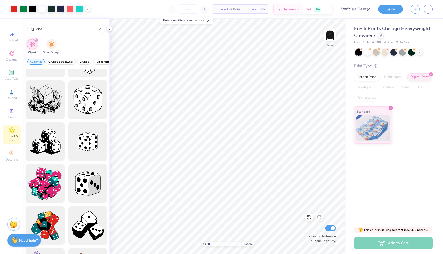
scroll to position [183, 0]
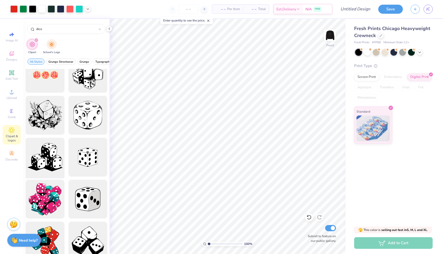
type input "dice"
click at [57, 154] on div at bounding box center [45, 157] width 43 height 43
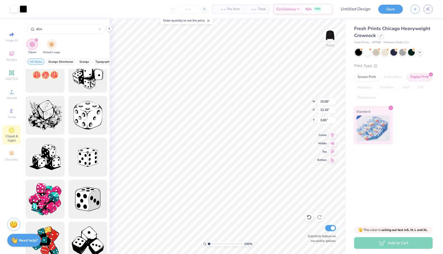
type input "2.90"
type input "2.34"
type input "18.70"
type input "3.49"
type input "2.81"
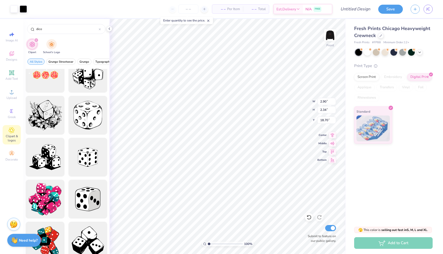
type input "11.93"
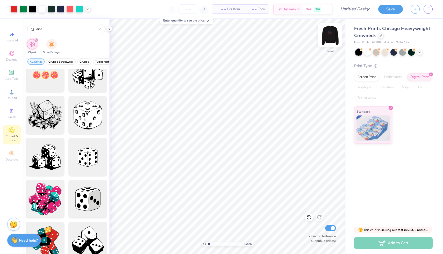
click at [331, 36] on img at bounding box center [330, 35] width 21 height 21
click at [333, 34] on img at bounding box center [330, 35] width 21 height 21
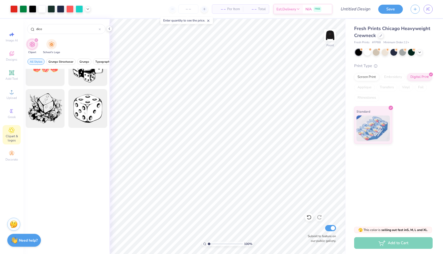
scroll to position [0, 0]
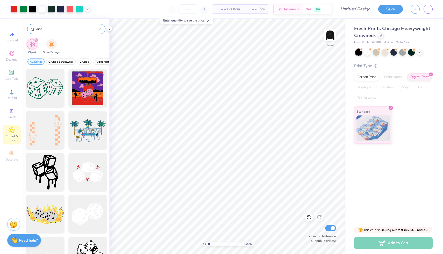
drag, startPoint x: 49, startPoint y: 26, endPoint x: 32, endPoint y: 26, distance: 16.6
click at [32, 26] on div "dice" at bounding box center [66, 29] width 78 height 10
drag, startPoint x: 44, startPoint y: 29, endPoint x: 30, endPoint y: 29, distance: 13.5
click at [30, 29] on div "dice" at bounding box center [66, 29] width 78 height 10
type input "b"
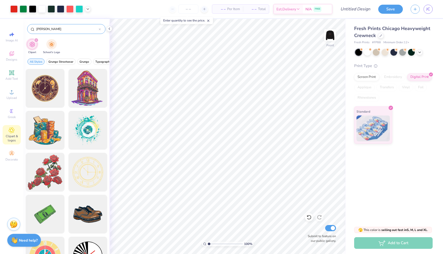
type input "vegas"
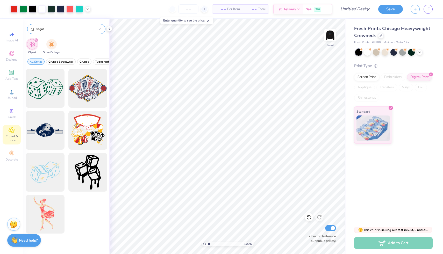
drag, startPoint x: 54, startPoint y: 31, endPoint x: 31, endPoint y: 27, distance: 23.4
click at [31, 27] on div "vegas" at bounding box center [66, 29] width 78 height 10
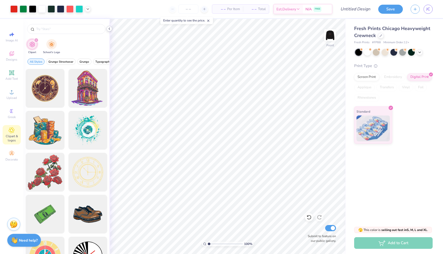
click at [110, 29] on icon at bounding box center [109, 29] width 4 height 4
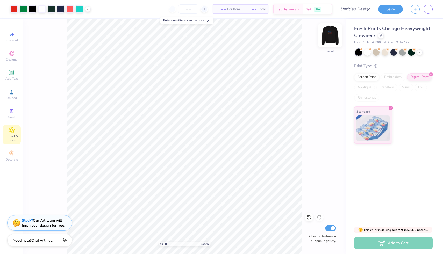
click at [329, 36] on img at bounding box center [330, 35] width 21 height 21
click at [330, 34] on img at bounding box center [330, 35] width 21 height 21
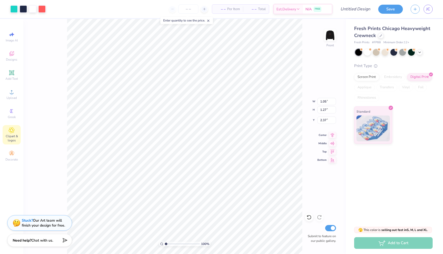
type input "1.22"
type input "1.24"
type input "2.38"
type input "1.07"
type input "2.46"
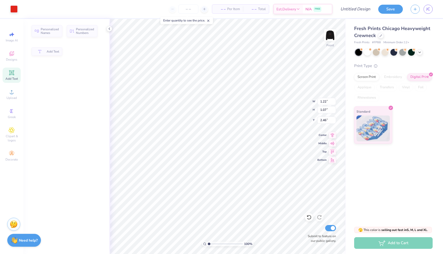
type input "0.58"
type input "0.52"
type input "2.74"
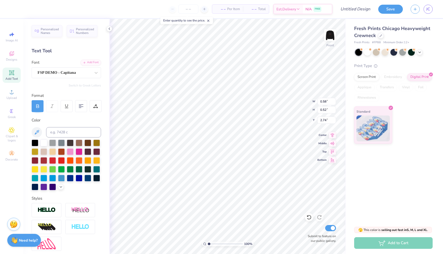
type input "0.81"
type input "1.34"
type input "2.33"
type input "1.27"
type input "1.28"
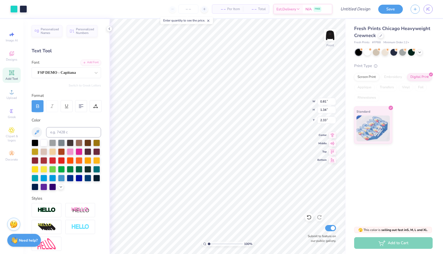
type input "2.36"
type input "1.05"
type input "1.27"
type input "14.89"
type input "1.47"
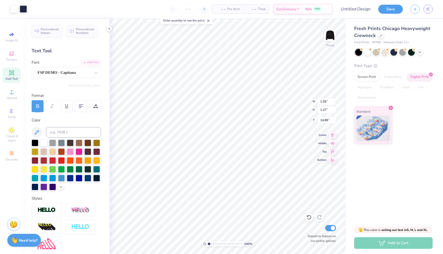
type input "1.77"
type input "14.64"
type input "1.22"
type input "1.24"
type input "14.91"
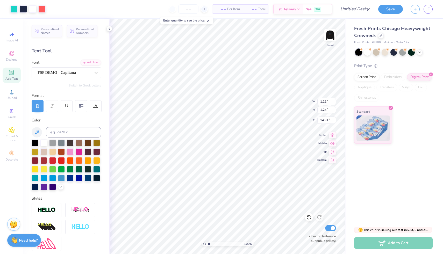
type input "1.47"
type input "1.49"
type input "14.64"
type input "1.22"
type input "1.07"
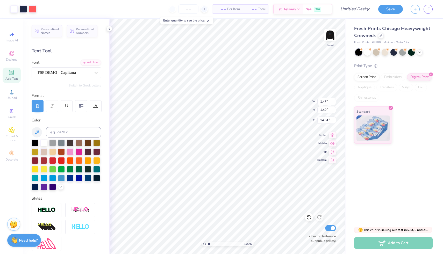
type input "18.19"
type input "1.75"
type input "1.54"
type input "15.61"
type input "0.81"
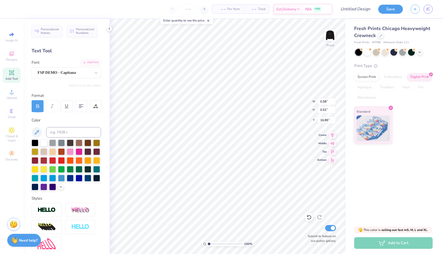
type input "1.34"
type input "16.73"
type input "0.97"
type input "1.61"
type input "15.14"
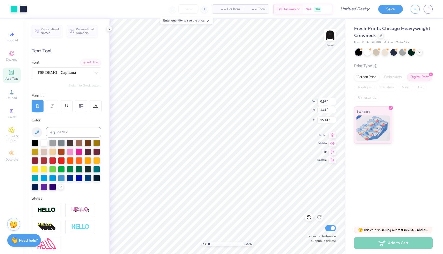
type input "1.27"
type input "1.28"
type input "18.39"
type input "1.48"
type input "1.49"
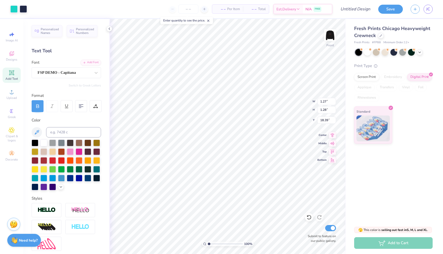
type input "15.20"
type input "0.97"
type input "1.61"
type input "14.88"
type input "0.58"
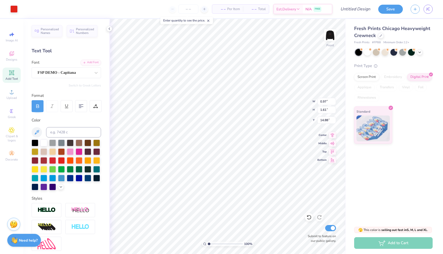
type input "0.52"
type input "15.43"
type input "1.75"
type input "1.54"
type input "14.88"
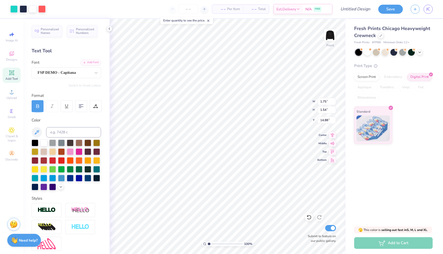
type input "1.55"
type input "1.58"
type input "14.64"
type input "1.47"
type input "1.77"
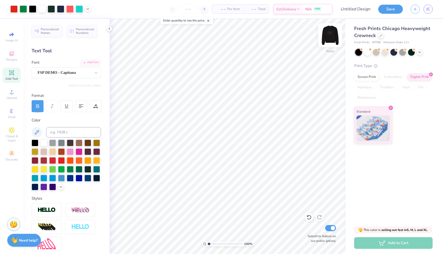
click at [327, 36] on img at bounding box center [330, 35] width 21 height 21
click at [329, 35] on img at bounding box center [330, 35] width 21 height 21
click at [333, 34] on img at bounding box center [330, 35] width 21 height 21
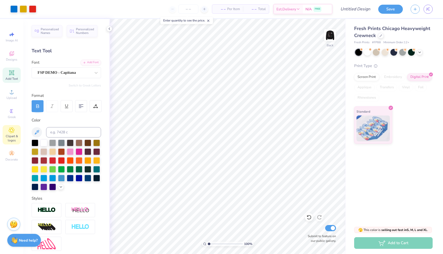
click at [10, 134] on div "Clipart & logos" at bounding box center [12, 134] width 18 height 19
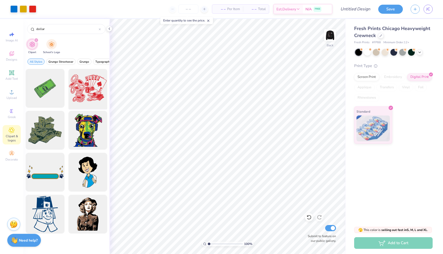
type input "dollar"
click at [97, 97] on div at bounding box center [87, 88] width 43 height 43
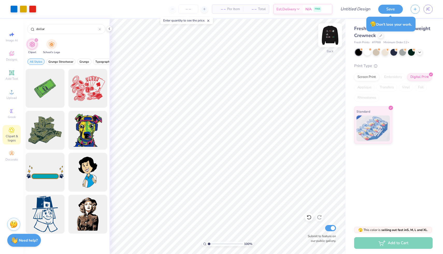
click at [333, 34] on img at bounding box center [330, 35] width 21 height 21
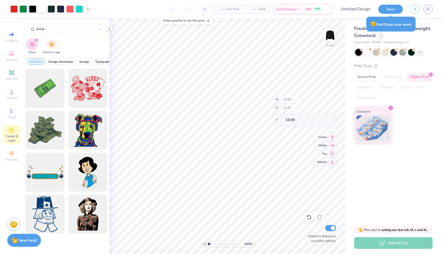
type input "10.90"
type input "6.48"
type input "13.84"
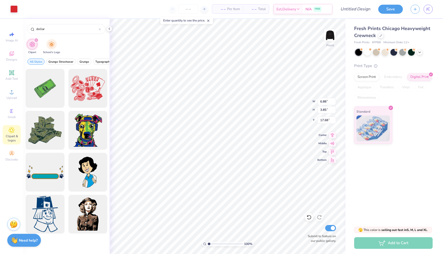
type input "6.77"
type input "3.79"
type input "2.95"
type input "1.65"
type input "11.86"
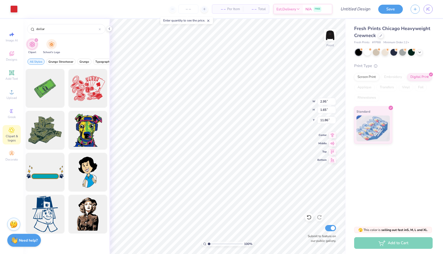
type input "6.88"
type input "3.85"
type input "17.68"
type input "2.73"
type input "1.53"
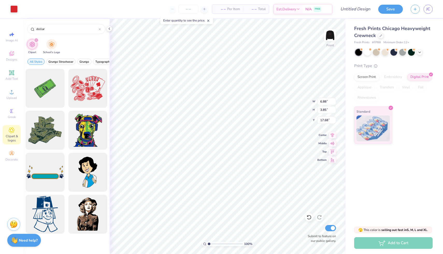
type input "19.18"
type input "0.66"
type input "0.80"
type input "12.69"
type input "0.67"
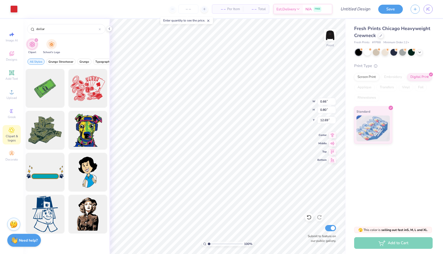
type input "0.78"
type input "12.46"
type input "0.80"
type input "12.31"
type input "0.65"
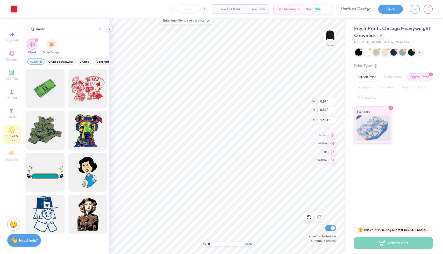
type input "12.39"
type input "0.64"
type input "0.75"
type input "12.69"
type input "12.29"
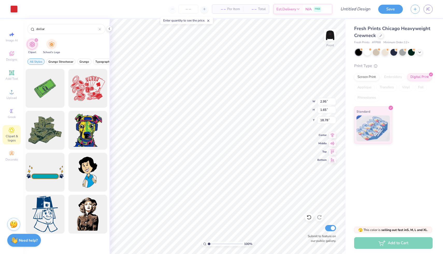
type input "3.57"
type input "2.00"
type input "10.93"
type input "13.63"
click at [328, 37] on img at bounding box center [330, 35] width 10 height 10
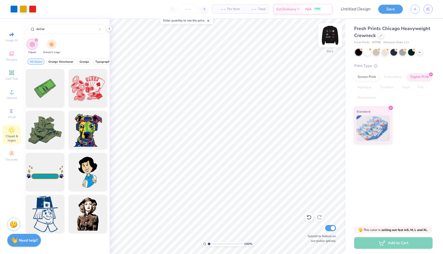
click at [333, 37] on img at bounding box center [330, 35] width 21 height 21
click at [333, 33] on img at bounding box center [330, 35] width 21 height 21
click at [330, 31] on img at bounding box center [330, 35] width 21 height 21
click at [328, 36] on img at bounding box center [330, 35] width 21 height 21
click at [327, 39] on img at bounding box center [330, 35] width 21 height 21
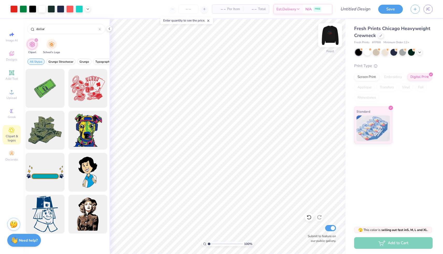
click at [328, 36] on img at bounding box center [330, 35] width 21 height 21
